Goal: Entertainment & Leisure: Consume media (video, audio)

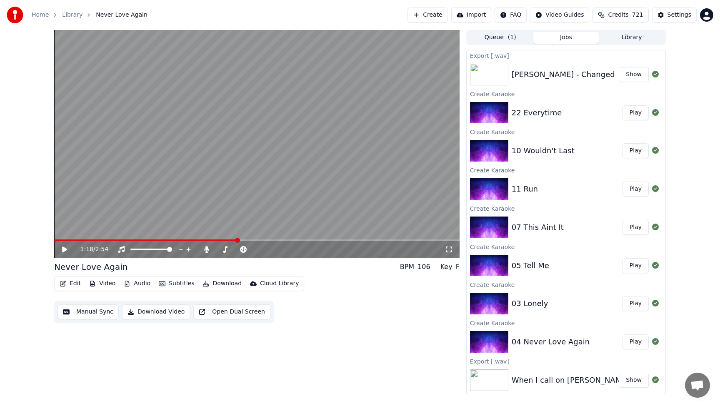
click at [617, 37] on button "Library" at bounding box center [632, 38] width 66 height 12
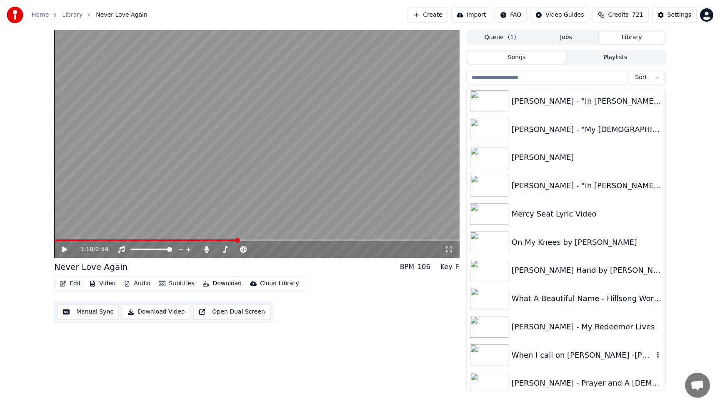
click at [583, 353] on div "When I call on [PERSON_NAME] -[PERSON_NAME]" at bounding box center [583, 356] width 142 height 12
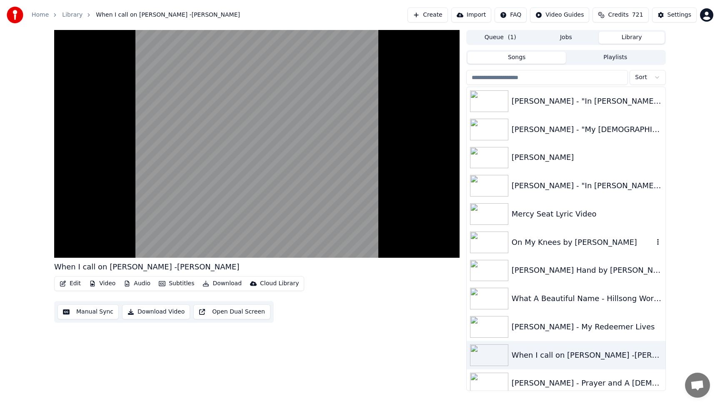
click at [514, 251] on div "On My Knees by [PERSON_NAME]" at bounding box center [566, 242] width 199 height 28
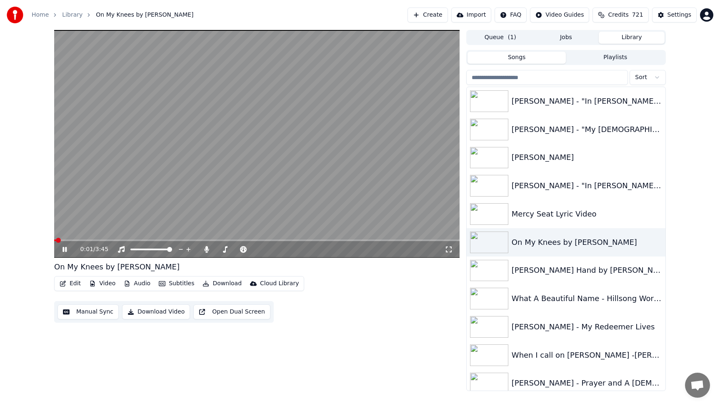
click at [278, 118] on video at bounding box center [256, 144] width 405 height 228
click at [536, 344] on div "When I call on [PERSON_NAME] -[PERSON_NAME]" at bounding box center [566, 355] width 199 height 28
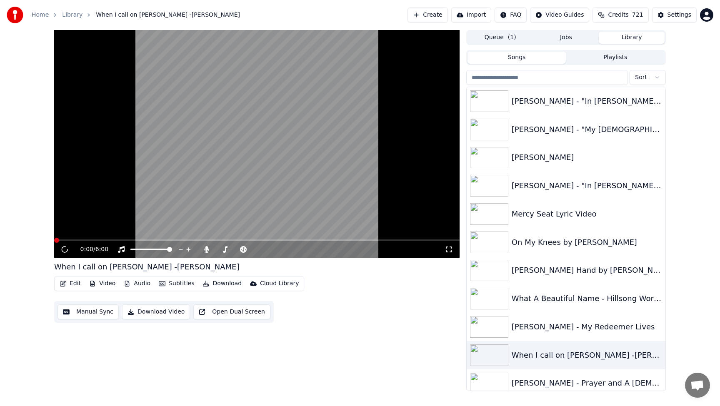
click at [266, 191] on video at bounding box center [256, 144] width 405 height 228
click at [215, 192] on video at bounding box center [256, 144] width 405 height 228
click at [206, 249] on icon at bounding box center [206, 249] width 5 height 7
click at [56, 240] on span at bounding box center [71, 241] width 34 height 2
click at [63, 249] on icon at bounding box center [64, 250] width 5 height 6
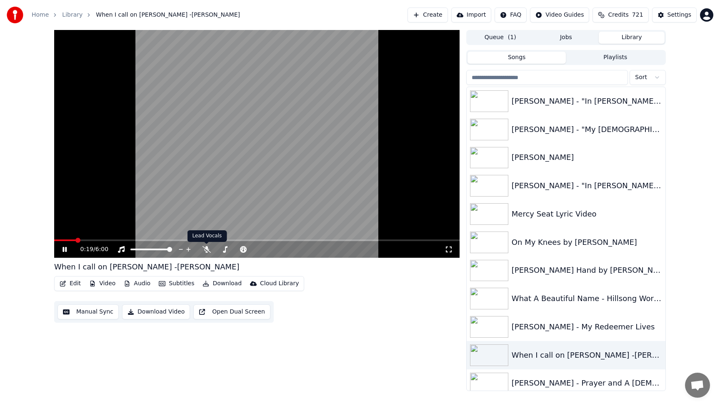
click at [218, 189] on video at bounding box center [256, 144] width 405 height 228
click at [576, 385] on div "[PERSON_NAME] - Prayer and A [DEMOGRAPHIC_DATA]" at bounding box center [583, 383] width 142 height 12
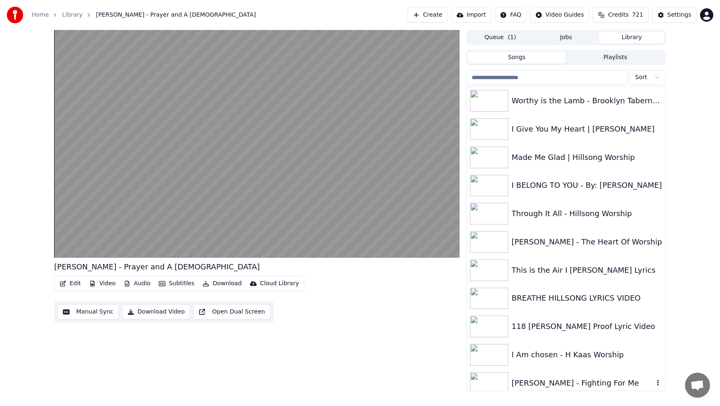
scroll to position [866, 0]
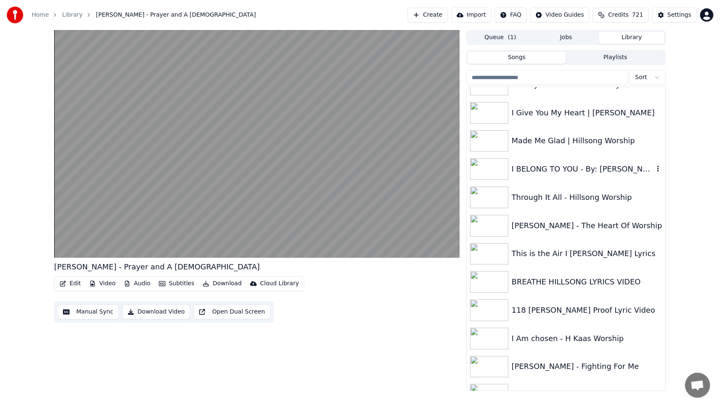
click at [544, 172] on div "I BELONG TO YOU - By: [PERSON_NAME]" at bounding box center [583, 169] width 142 height 12
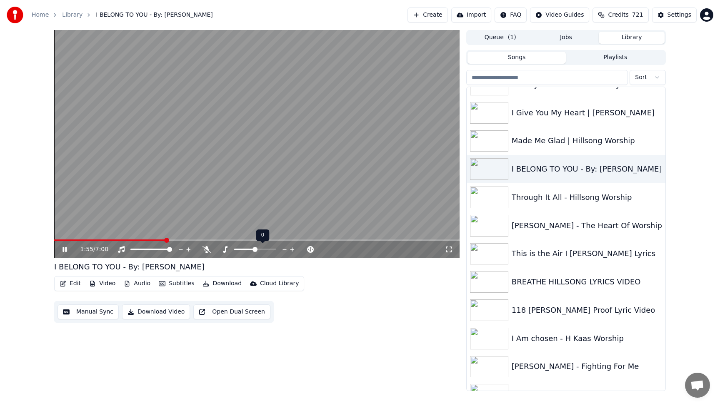
click at [284, 249] on icon at bounding box center [284, 249] width 4 height 1
click at [292, 250] on icon at bounding box center [292, 249] width 4 height 4
click at [285, 250] on icon at bounding box center [284, 249] width 4 height 1
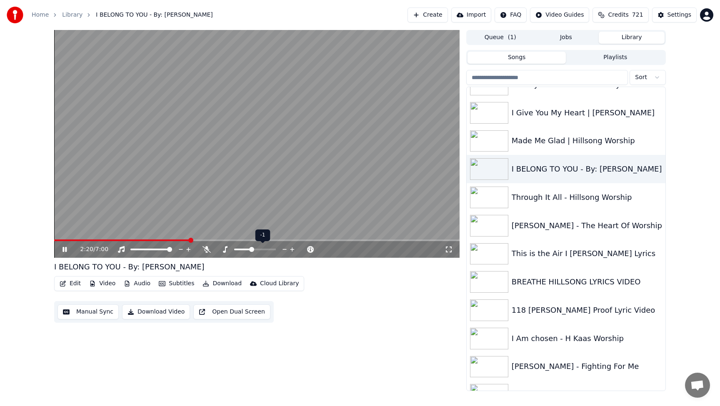
click at [285, 250] on icon at bounding box center [284, 249] width 4 height 1
click at [292, 251] on icon at bounding box center [292, 249] width 4 height 4
click at [295, 252] on icon at bounding box center [292, 249] width 8 height 8
click at [283, 249] on icon at bounding box center [285, 249] width 8 height 8
click at [219, 283] on button "Download" at bounding box center [222, 284] width 46 height 12
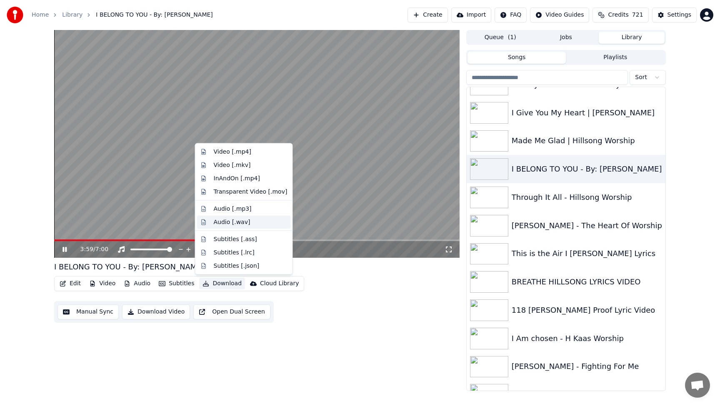
click at [227, 222] on div "Audio [.wav]" at bounding box center [232, 222] width 37 height 8
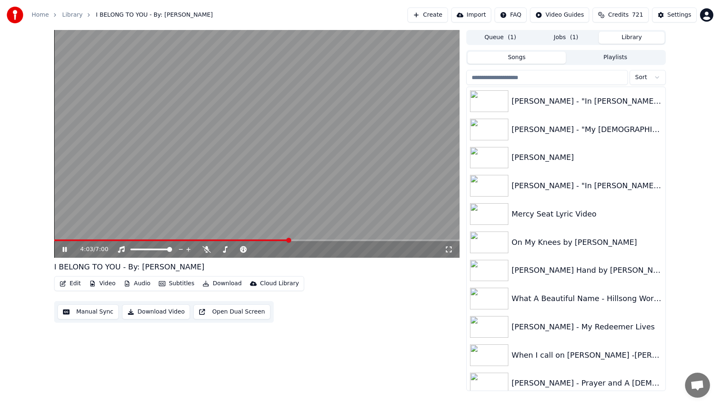
click at [628, 37] on button "Library" at bounding box center [632, 38] width 66 height 12
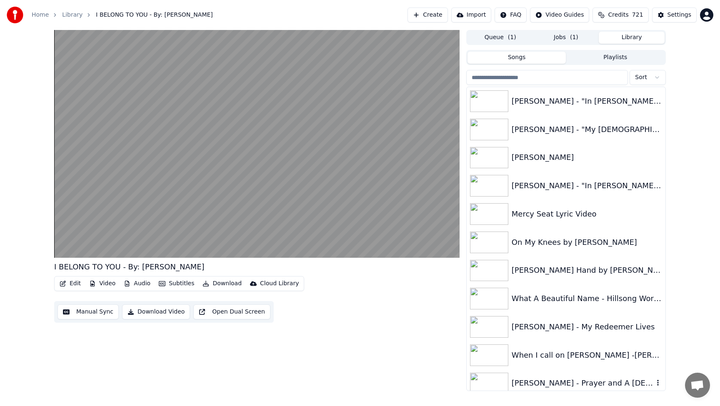
click at [565, 382] on div "[PERSON_NAME] - Prayer and A [DEMOGRAPHIC_DATA]" at bounding box center [583, 383] width 142 height 12
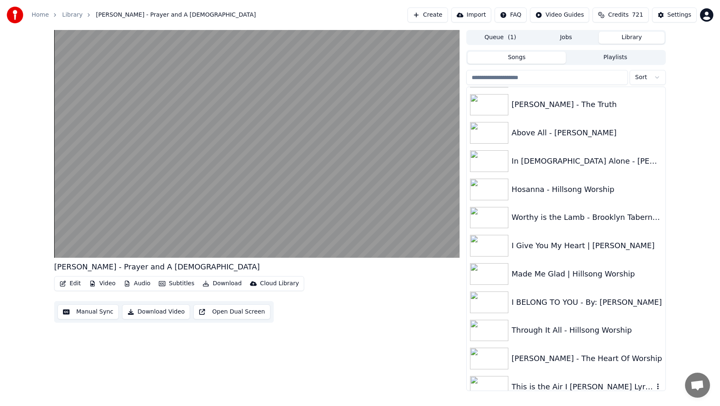
scroll to position [733, 0]
click at [576, 250] on div "I Give You My Heart | [PERSON_NAME]" at bounding box center [587, 246] width 150 height 12
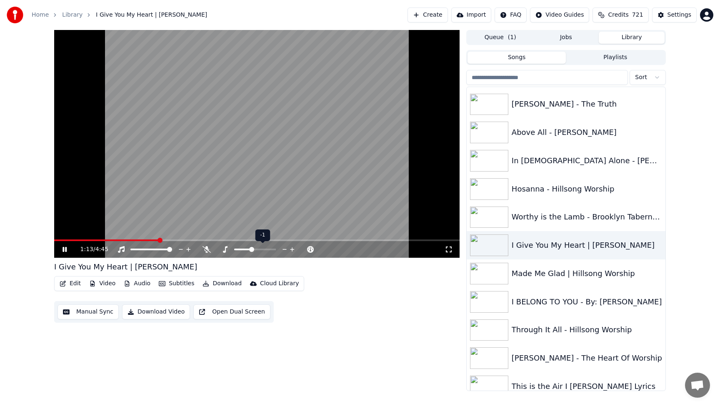
click at [285, 250] on icon at bounding box center [284, 249] width 4 height 1
click at [292, 248] on icon at bounding box center [292, 249] width 4 height 4
click at [292, 247] on icon at bounding box center [292, 249] width 8 height 8
click at [527, 334] on div "Through It All - Hillsong Worship" at bounding box center [583, 330] width 142 height 12
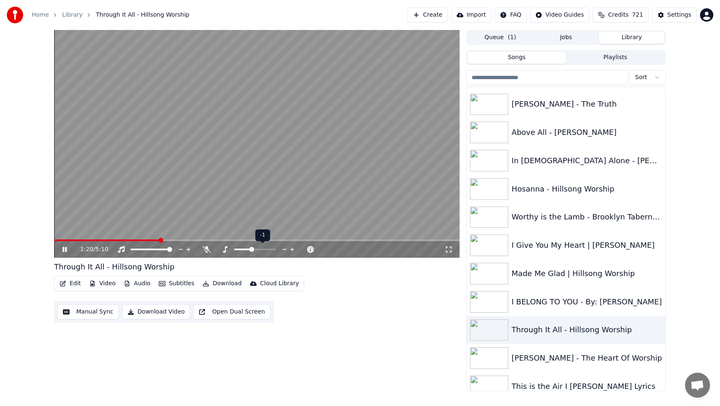
click at [284, 247] on icon at bounding box center [285, 249] width 8 height 8
click at [292, 248] on icon at bounding box center [292, 249] width 4 height 4
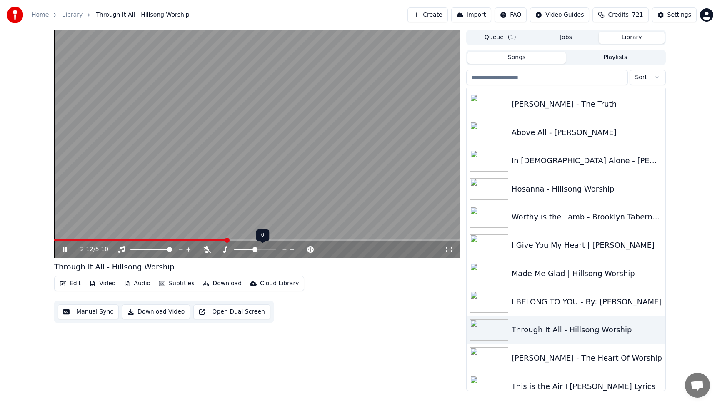
click at [283, 249] on icon at bounding box center [285, 249] width 8 height 8
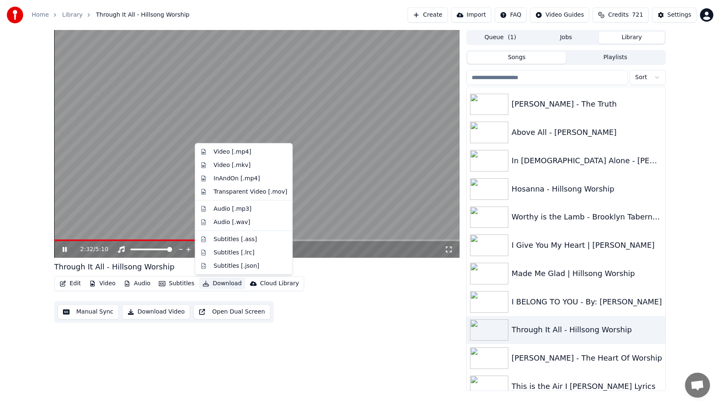
click at [223, 284] on button "Download" at bounding box center [222, 284] width 46 height 12
click at [227, 222] on div "Audio [.wav]" at bounding box center [232, 222] width 37 height 8
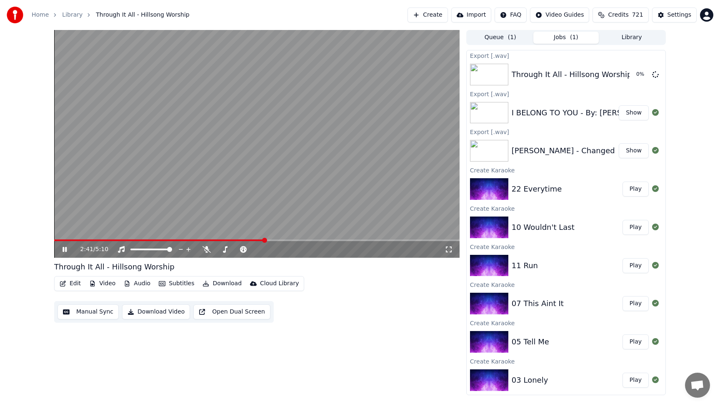
click at [633, 36] on button "Library" at bounding box center [632, 38] width 66 height 12
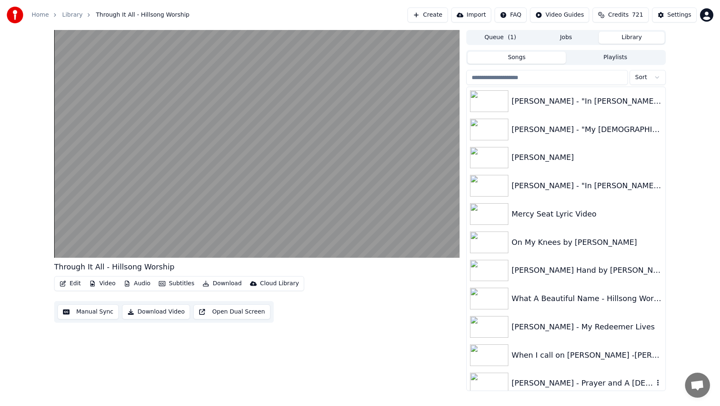
click at [549, 382] on div "[PERSON_NAME] - Prayer and A [DEMOGRAPHIC_DATA]" at bounding box center [583, 383] width 142 height 12
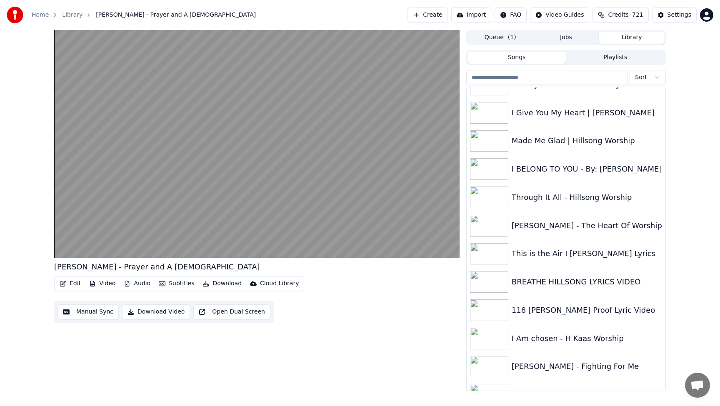
scroll to position [883, 0]
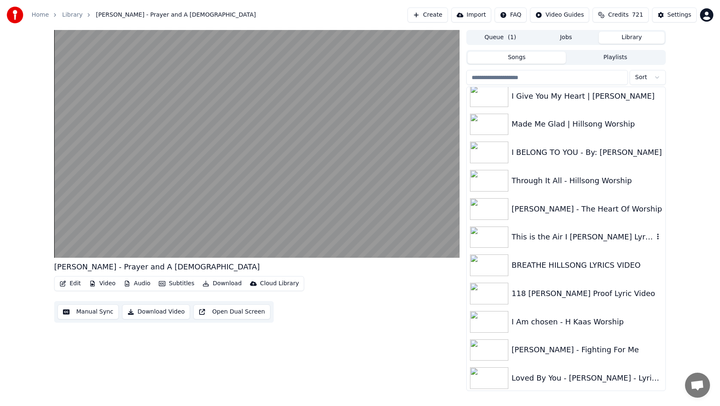
click at [543, 243] on div "This is the Air I [PERSON_NAME] Lyrics" at bounding box center [566, 237] width 199 height 28
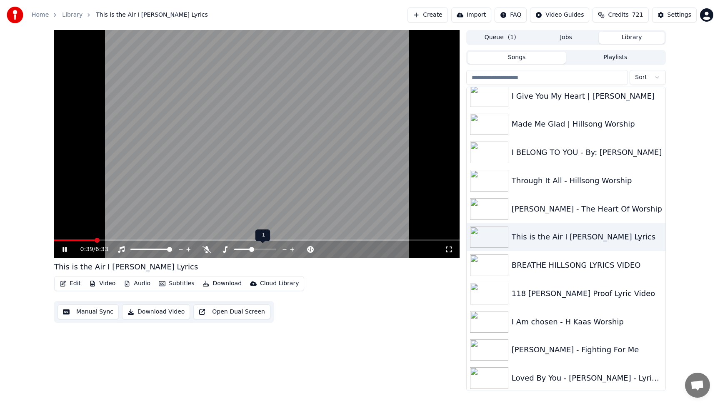
click at [283, 249] on icon at bounding box center [285, 249] width 8 height 8
click at [292, 251] on icon at bounding box center [292, 249] width 4 height 4
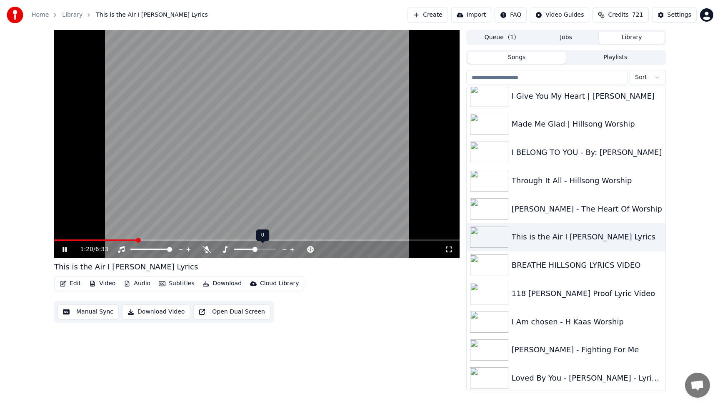
click at [292, 251] on icon at bounding box center [292, 249] width 4 height 4
click at [283, 251] on icon at bounding box center [285, 249] width 8 height 8
click at [555, 266] on div "BREATHE HILLSONG LYRICS VIDEO" at bounding box center [583, 266] width 142 height 12
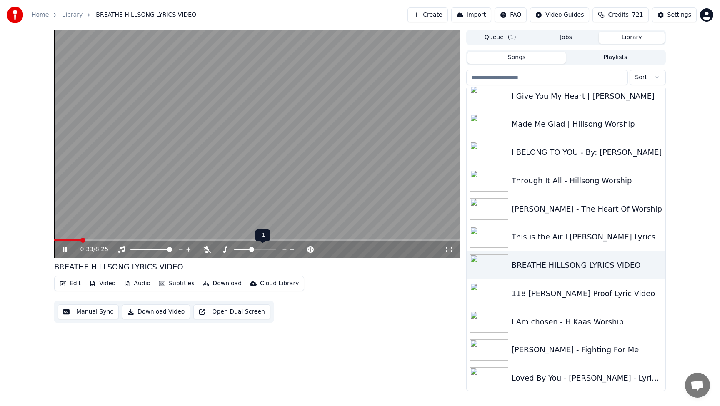
click at [283, 250] on icon at bounding box center [284, 249] width 4 height 1
click at [292, 248] on icon at bounding box center [292, 249] width 4 height 4
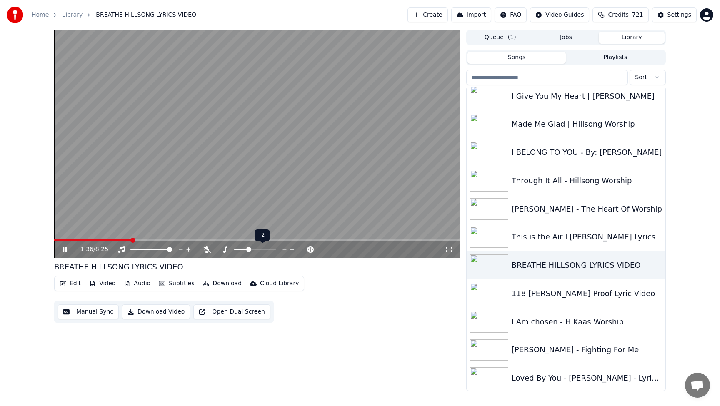
click at [292, 248] on icon at bounding box center [292, 249] width 4 height 4
click at [278, 137] on video at bounding box center [256, 144] width 405 height 228
click at [549, 214] on div "[PERSON_NAME] - The Heart Of Worship" at bounding box center [583, 209] width 142 height 12
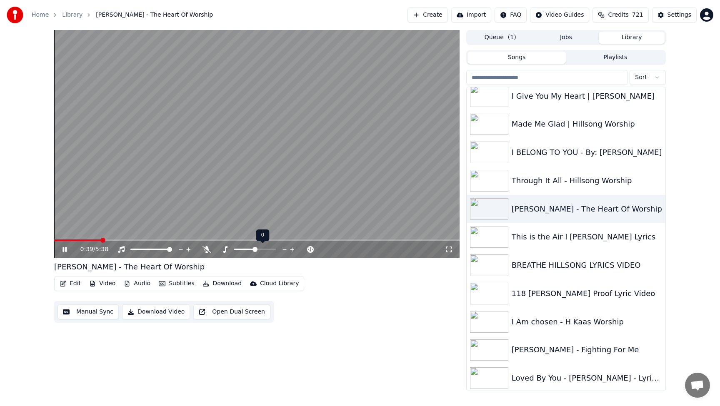
click at [283, 249] on icon at bounding box center [284, 249] width 4 height 1
click at [291, 248] on icon at bounding box center [292, 249] width 8 height 8
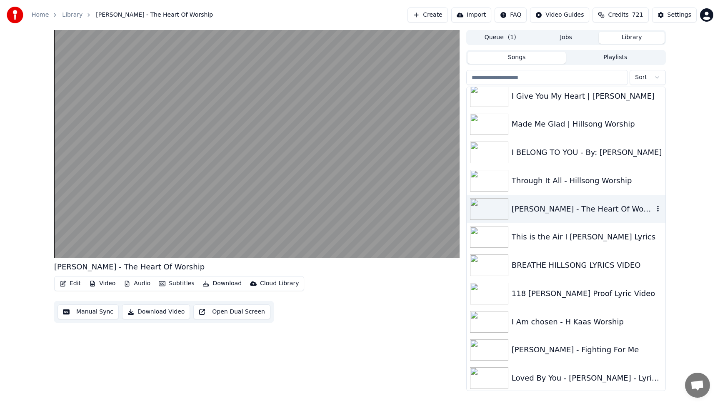
click at [563, 206] on div "[PERSON_NAME] - The Heart Of Worship" at bounding box center [583, 209] width 142 height 12
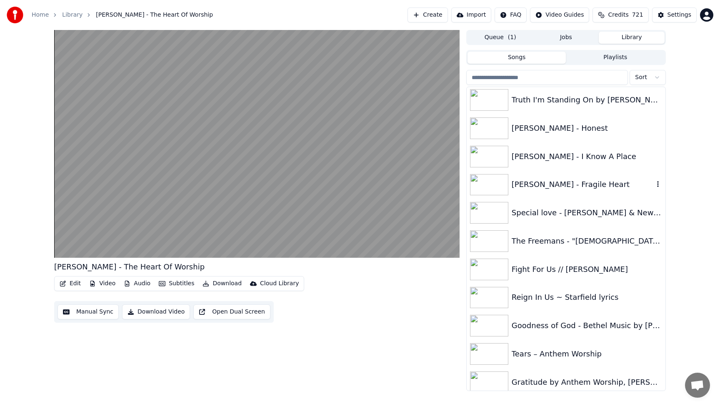
scroll to position [2216, 0]
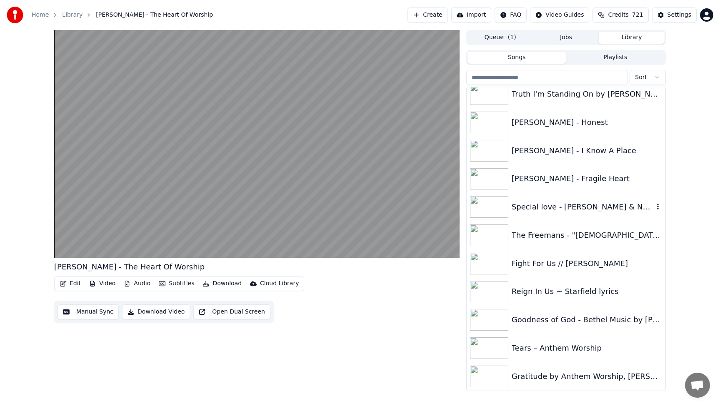
click at [563, 206] on div "Special love - [PERSON_NAME] & New River" at bounding box center [583, 207] width 142 height 12
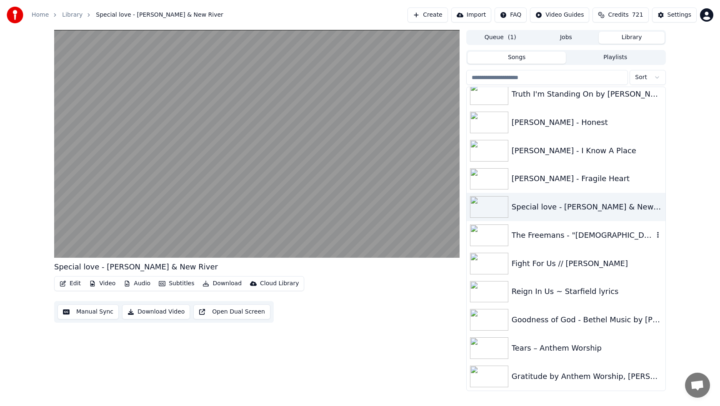
click at [570, 237] on div "The Freemans - "[DEMOGRAPHIC_DATA] Walks In"" at bounding box center [583, 236] width 142 height 12
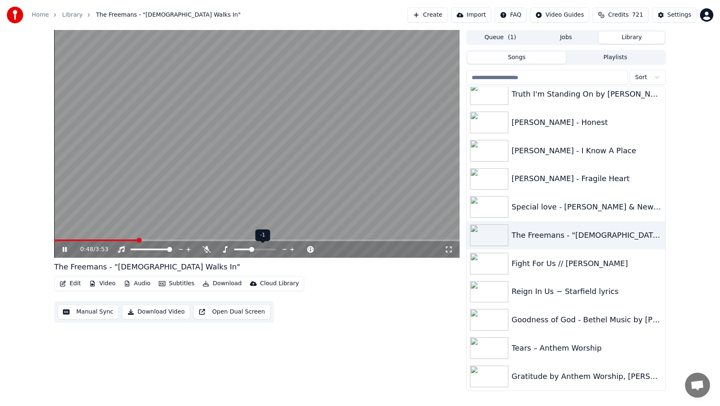
click at [282, 249] on icon at bounding box center [285, 249] width 8 height 8
click at [292, 248] on icon at bounding box center [292, 249] width 4 height 4
click at [282, 249] on icon at bounding box center [285, 249] width 8 height 8
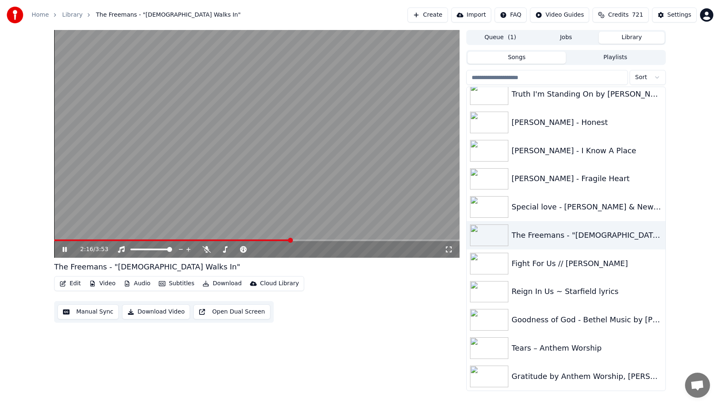
click at [234, 238] on video at bounding box center [256, 144] width 405 height 228
click at [235, 240] on span at bounding box center [172, 241] width 237 height 2
click at [64, 250] on icon at bounding box center [64, 250] width 5 height 6
click at [285, 249] on icon at bounding box center [284, 249] width 4 height 1
click at [255, 98] on video at bounding box center [256, 144] width 405 height 228
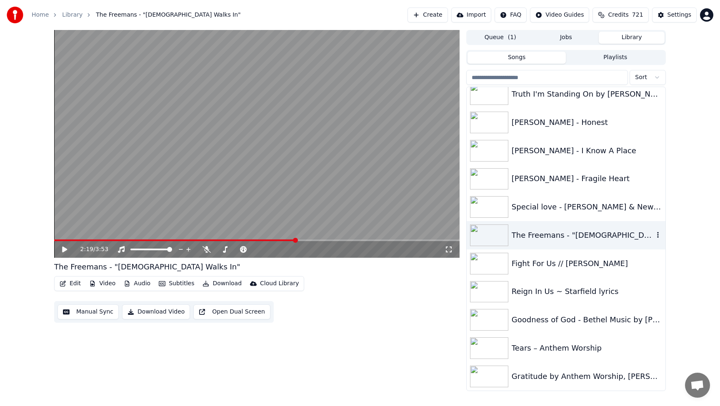
click at [563, 238] on div "The Freemans - "[DEMOGRAPHIC_DATA] Walks In"" at bounding box center [583, 236] width 142 height 12
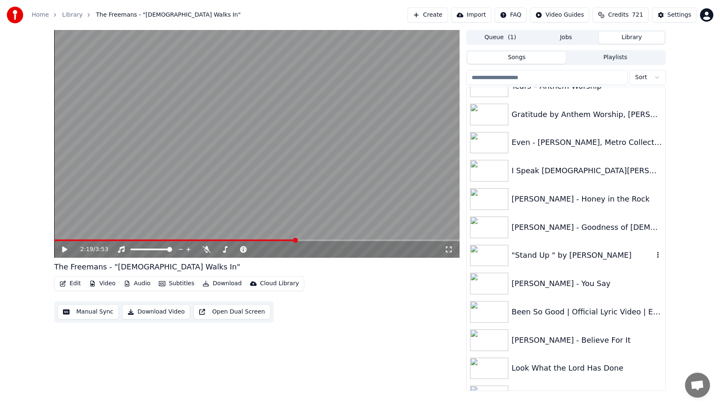
scroll to position [2483, 0]
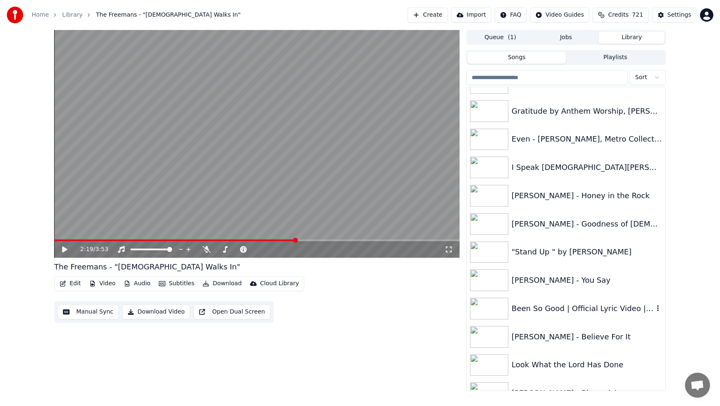
click at [573, 310] on div "Been So Good | Official Lyric Video | Elevation Worship" at bounding box center [583, 309] width 142 height 12
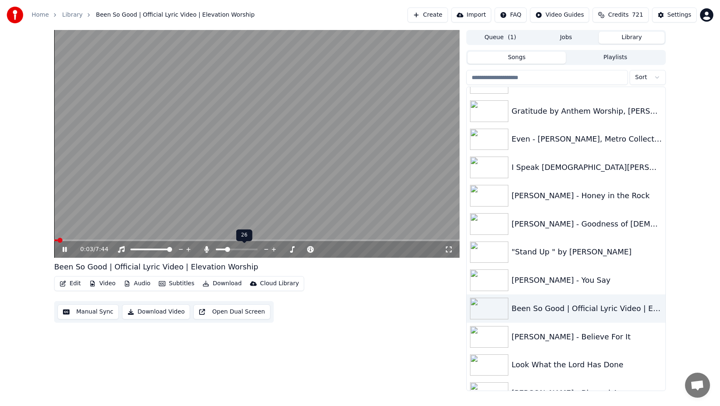
click at [226, 250] on span at bounding box center [237, 250] width 42 height 2
click at [582, 367] on div "Look What the Lord Has Done" at bounding box center [583, 365] width 142 height 12
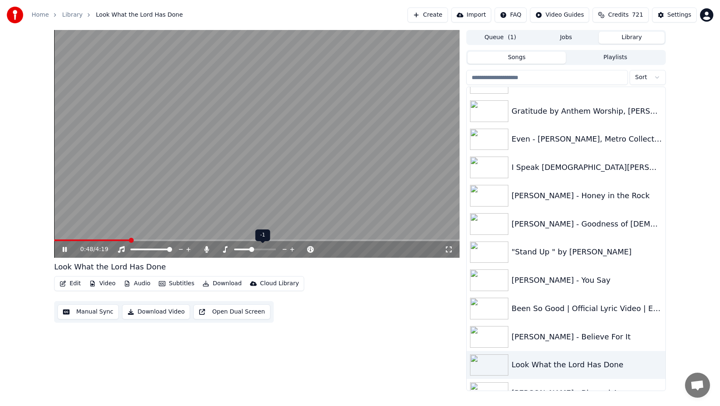
click at [283, 249] on icon at bounding box center [285, 249] width 8 height 8
click at [290, 249] on icon at bounding box center [292, 249] width 8 height 8
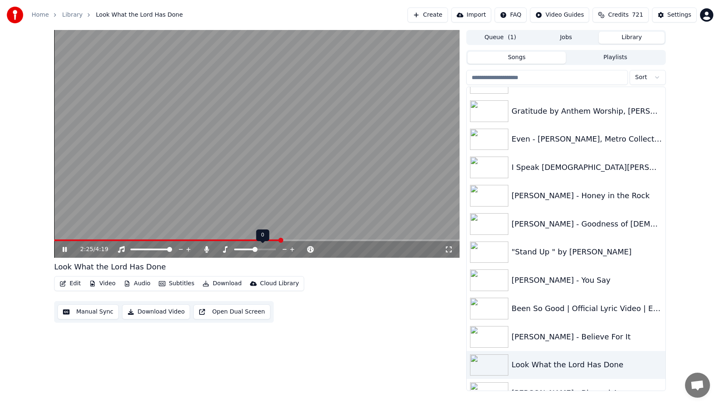
click at [283, 250] on icon at bounding box center [284, 249] width 4 height 1
click at [207, 251] on icon at bounding box center [206, 249] width 8 height 7
click at [215, 285] on button "Download" at bounding box center [222, 284] width 46 height 12
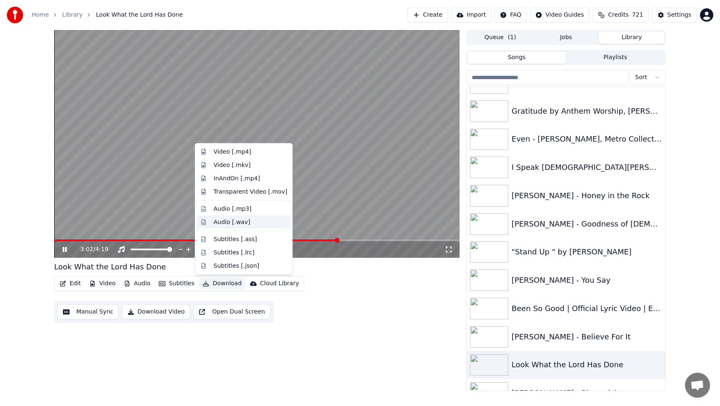
click at [227, 223] on div "Audio [.wav]" at bounding box center [232, 222] width 37 height 8
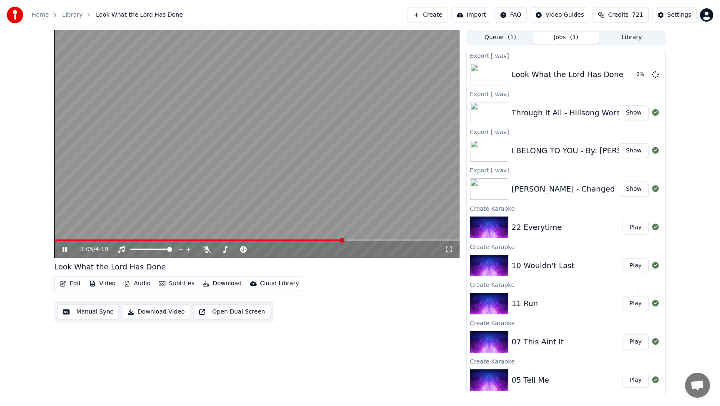
click at [633, 38] on button "Library" at bounding box center [632, 38] width 66 height 12
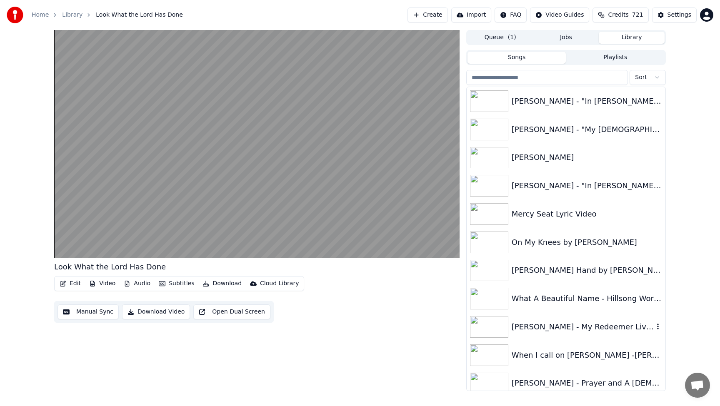
click at [610, 329] on div "[PERSON_NAME] - My Redeemer Lives" at bounding box center [583, 327] width 142 height 12
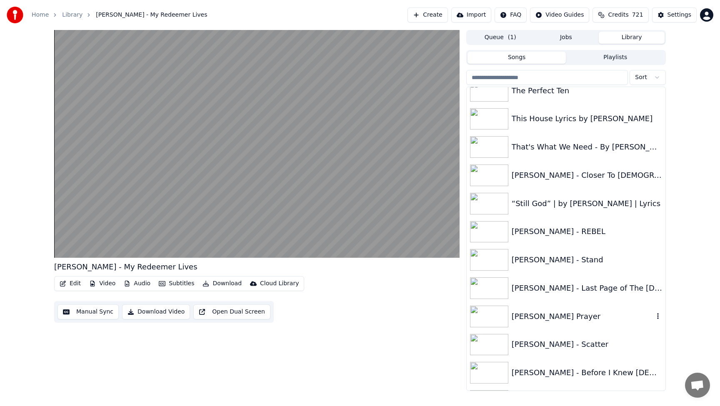
scroll to position [1583, 0]
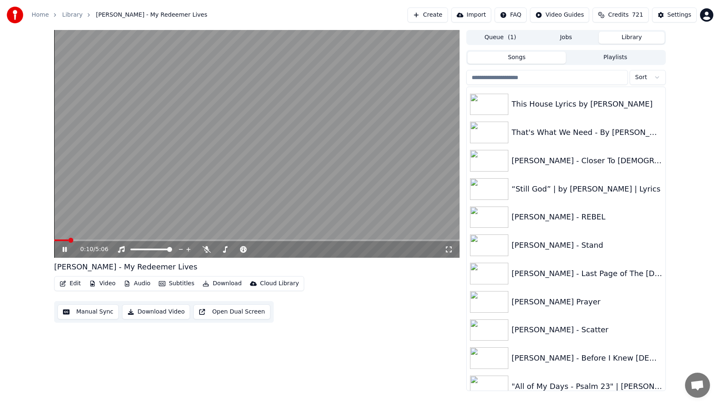
click at [300, 77] on video at bounding box center [256, 144] width 405 height 228
click at [557, 217] on div "[PERSON_NAME] - REBEL" at bounding box center [583, 217] width 142 height 12
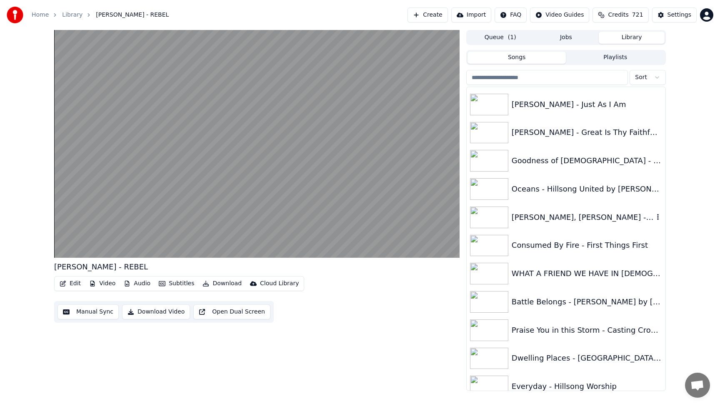
scroll to position [2866, 0]
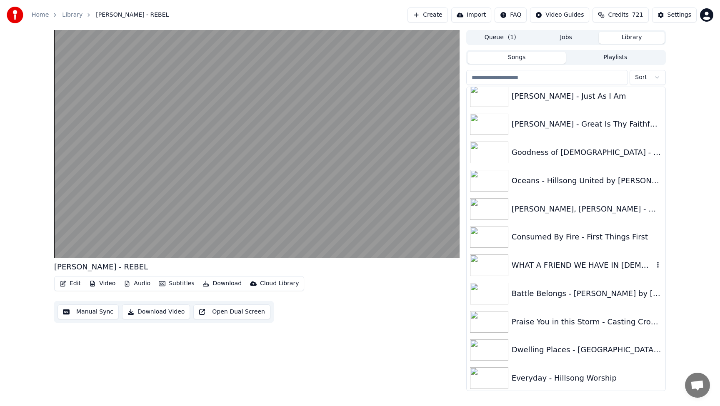
click at [555, 268] on div "WHAT A FRIEND WE HAVE IN [DEMOGRAPHIC_DATA] // [DEMOGRAPHIC_DATA] Chapel Worship" at bounding box center [583, 266] width 142 height 12
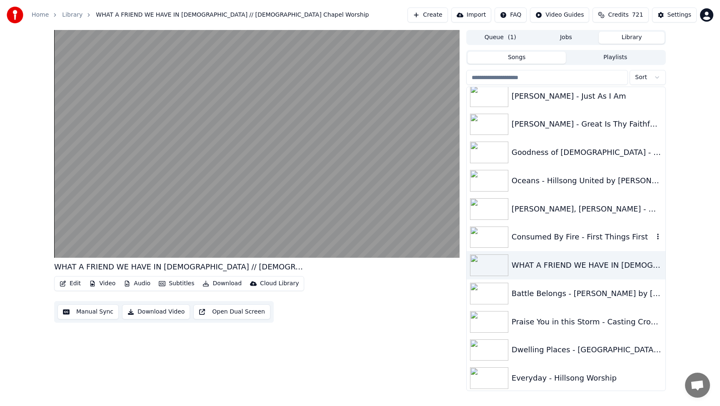
click at [510, 242] on div at bounding box center [491, 238] width 42 height 22
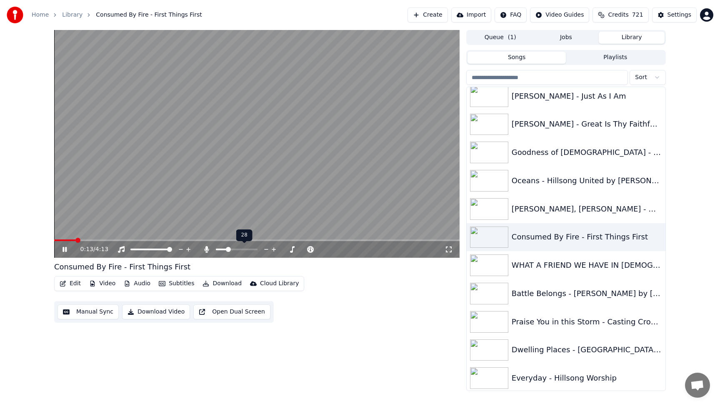
click at [227, 249] on span at bounding box center [237, 250] width 42 height 2
click at [284, 249] on icon at bounding box center [285, 249] width 8 height 8
click at [206, 251] on icon at bounding box center [206, 249] width 5 height 7
click at [264, 249] on icon at bounding box center [266, 249] width 8 height 8
click at [292, 248] on icon at bounding box center [292, 249] width 8 height 8
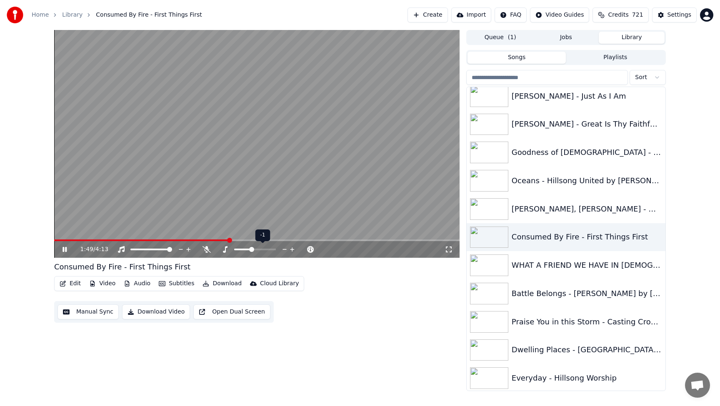
click at [292, 248] on icon at bounding box center [292, 249] width 8 height 8
click at [299, 155] on video at bounding box center [256, 144] width 405 height 228
